Goal: Obtain resource: Download file/media

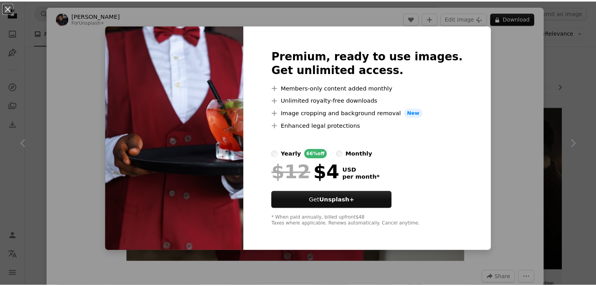
scroll to position [392, 0]
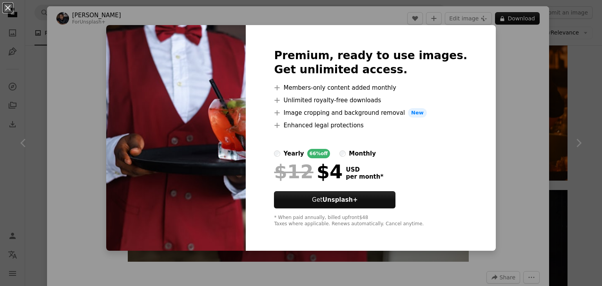
click at [8, 12] on button "An X shape" at bounding box center [7, 7] width 9 height 9
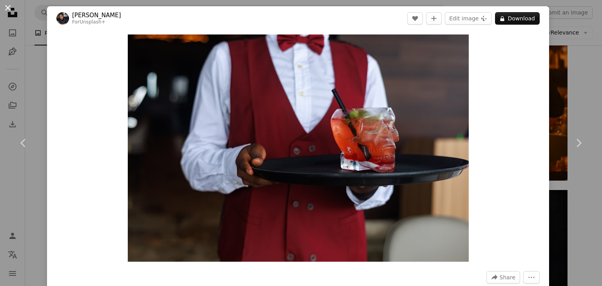
click at [3, 5] on button "An X shape" at bounding box center [7, 7] width 9 height 9
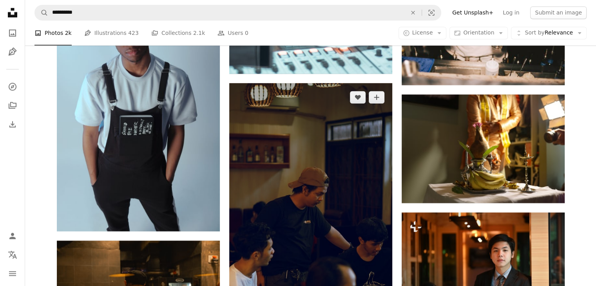
scroll to position [1254, 0]
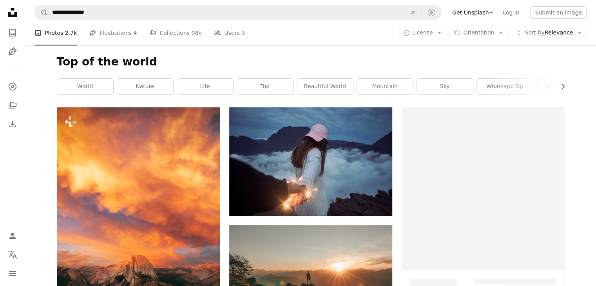
scroll to position [2226, 0]
